Goal: Entertainment & Leisure: Consume media (video, audio)

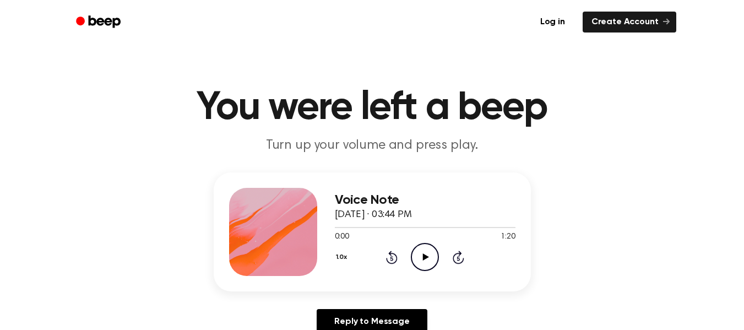
click at [429, 253] on icon "Play Audio" at bounding box center [425, 257] width 28 height 28
click at [428, 253] on icon "Pause Audio" at bounding box center [425, 257] width 28 height 28
click at [434, 264] on icon "Play Audio" at bounding box center [425, 257] width 28 height 28
click at [429, 252] on icon "Play Audio" at bounding box center [425, 257] width 28 height 28
